Goal: Check status

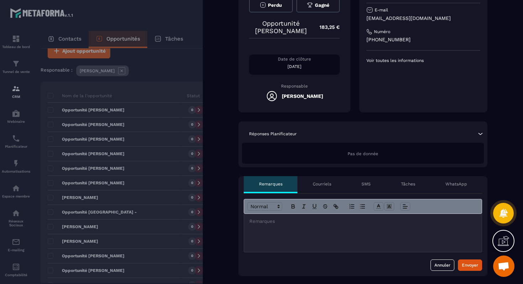
scroll to position [69, 0]
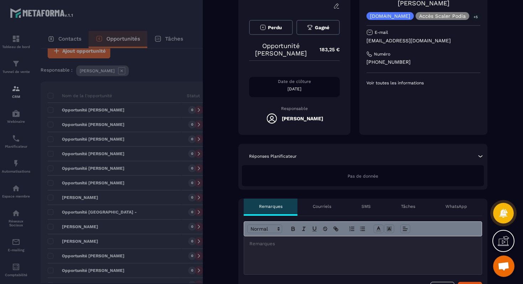
click at [137, 139] on div at bounding box center [261, 142] width 523 height 284
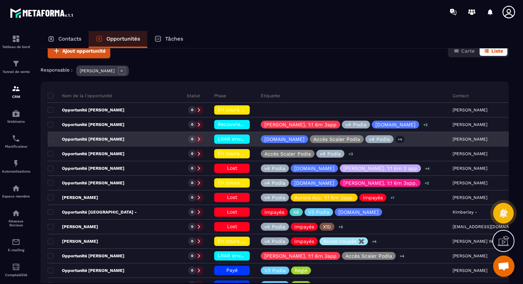
click at [218, 138] on span "LRAR envoyée" at bounding box center [235, 139] width 34 height 6
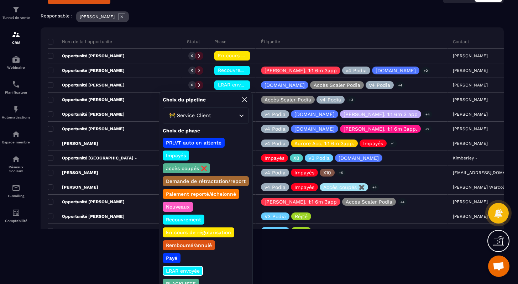
scroll to position [55, 0]
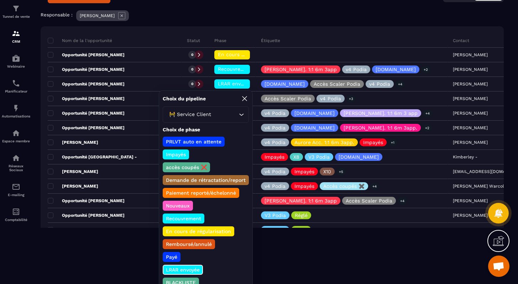
click at [191, 231] on p "En cours de régularisation" at bounding box center [198, 231] width 67 height 7
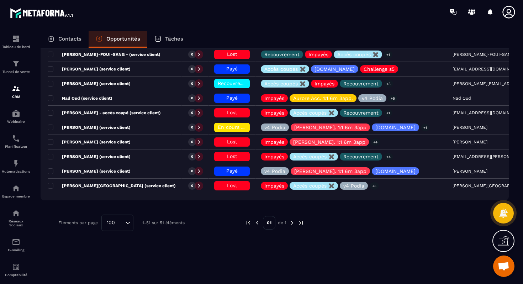
scroll to position [712, 0]
